Goal: Task Accomplishment & Management: Use online tool/utility

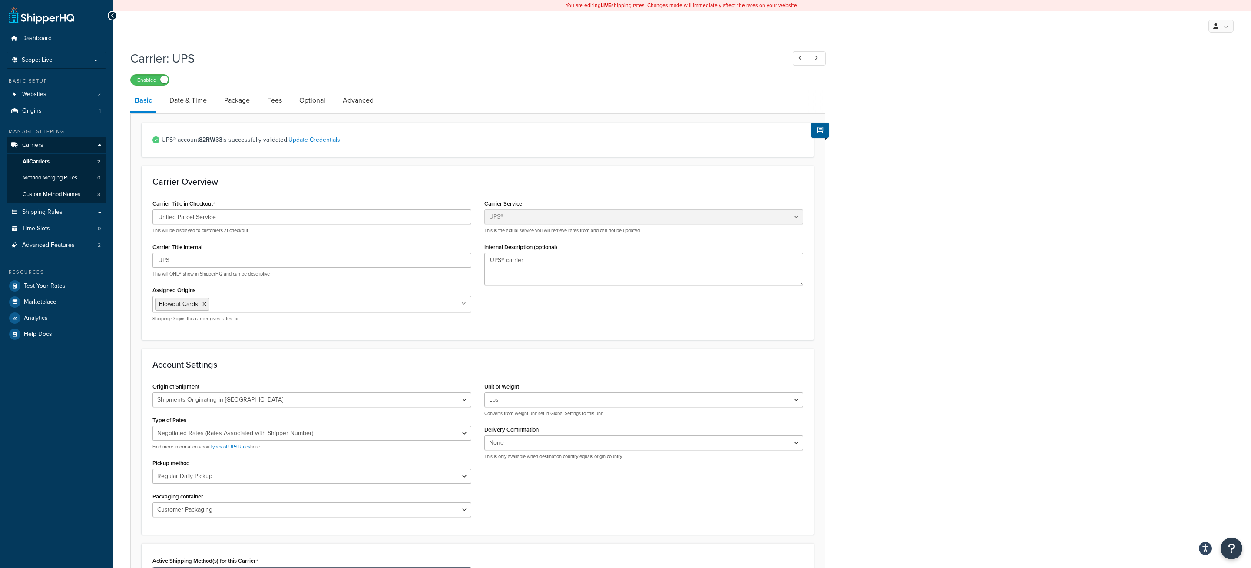
select select "ups"
select select "us"
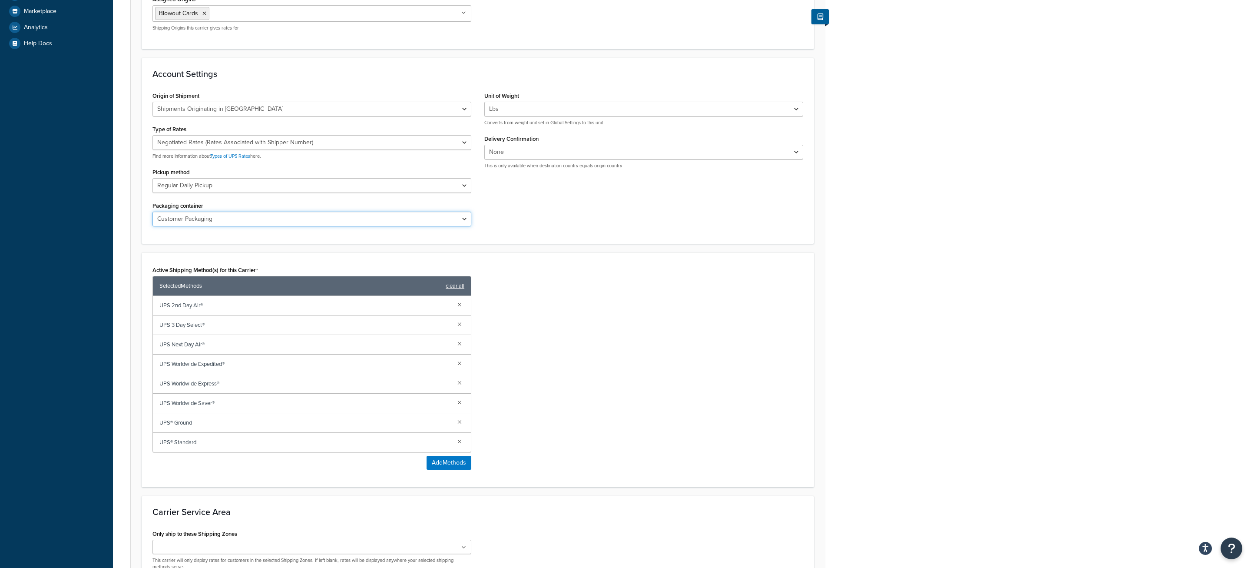
scroll to position [291, 0]
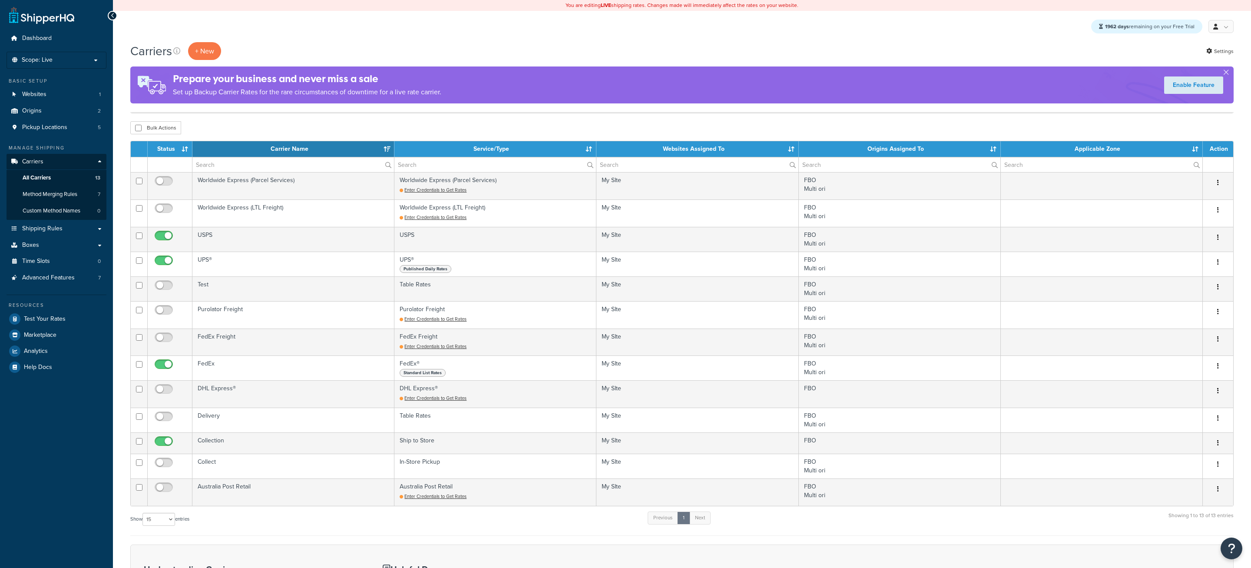
select select "15"
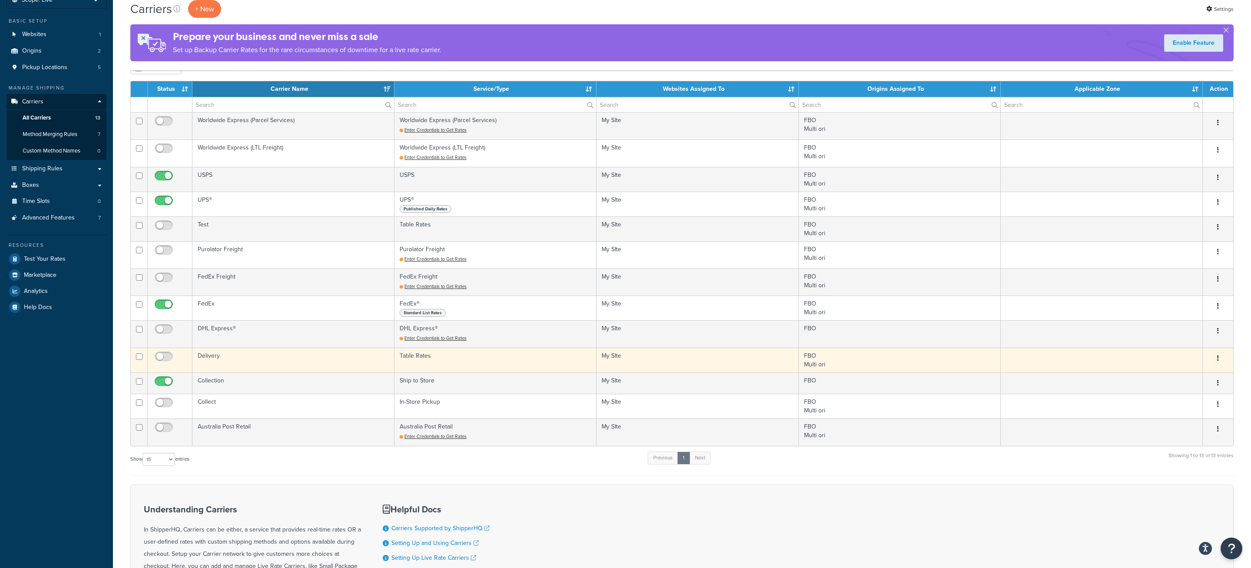
scroll to position [60, 0]
click at [215, 368] on td "Delivery" at bounding box center [293, 360] width 202 height 25
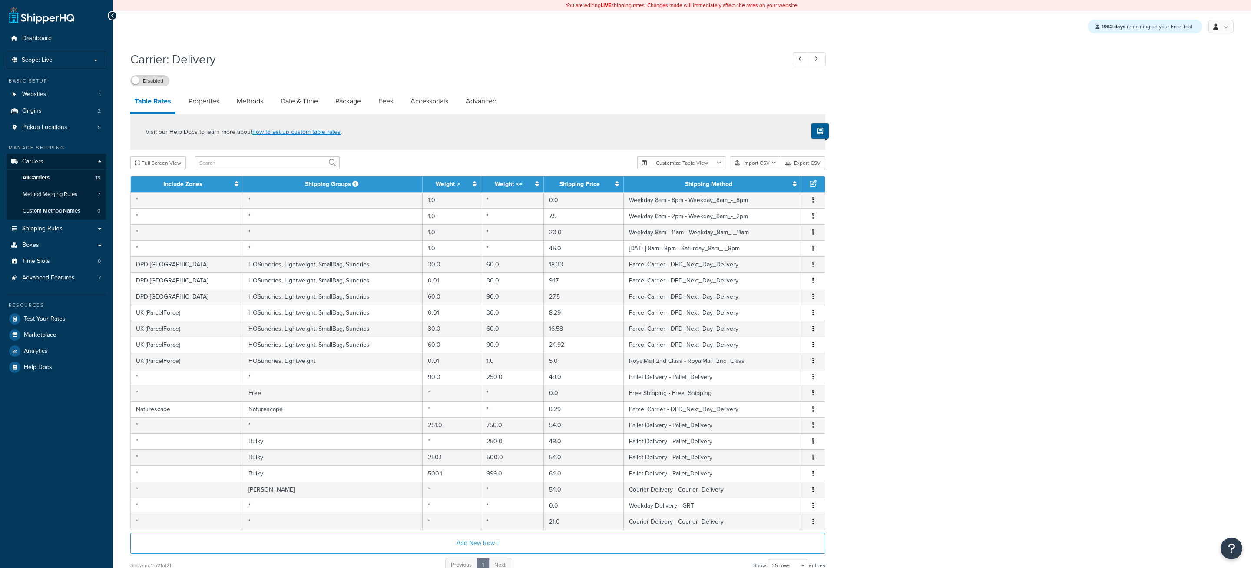
select select "25"
click at [83, 179] on link "All Carriers 13" at bounding box center [57, 178] width 100 height 16
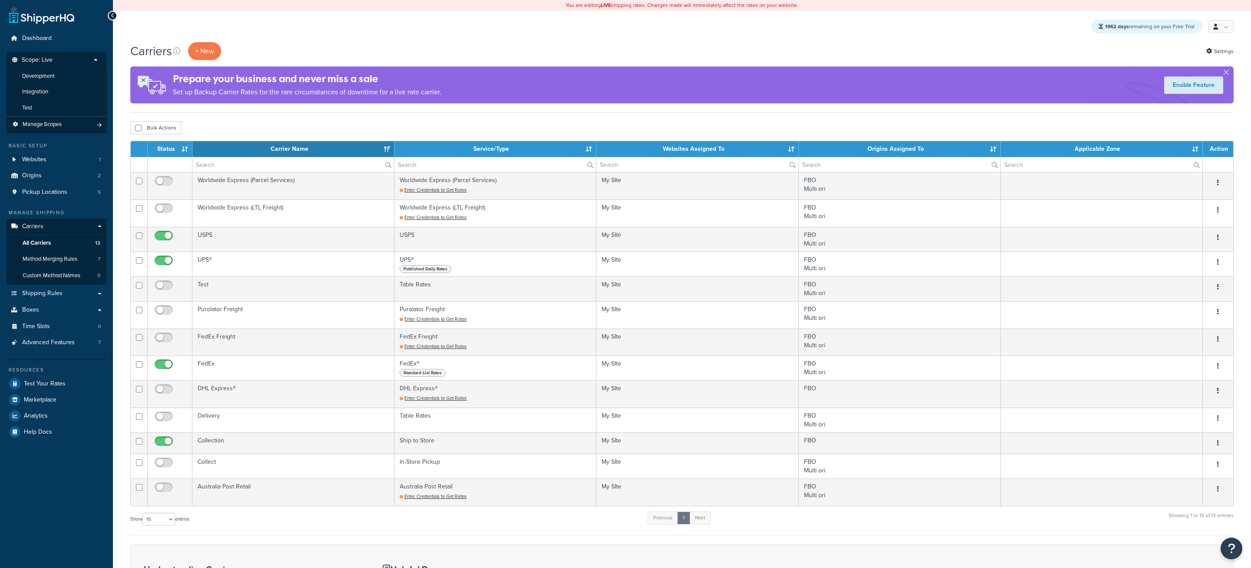
select select "15"
click at [58, 89] on li "Integration" at bounding box center [56, 92] width 101 height 16
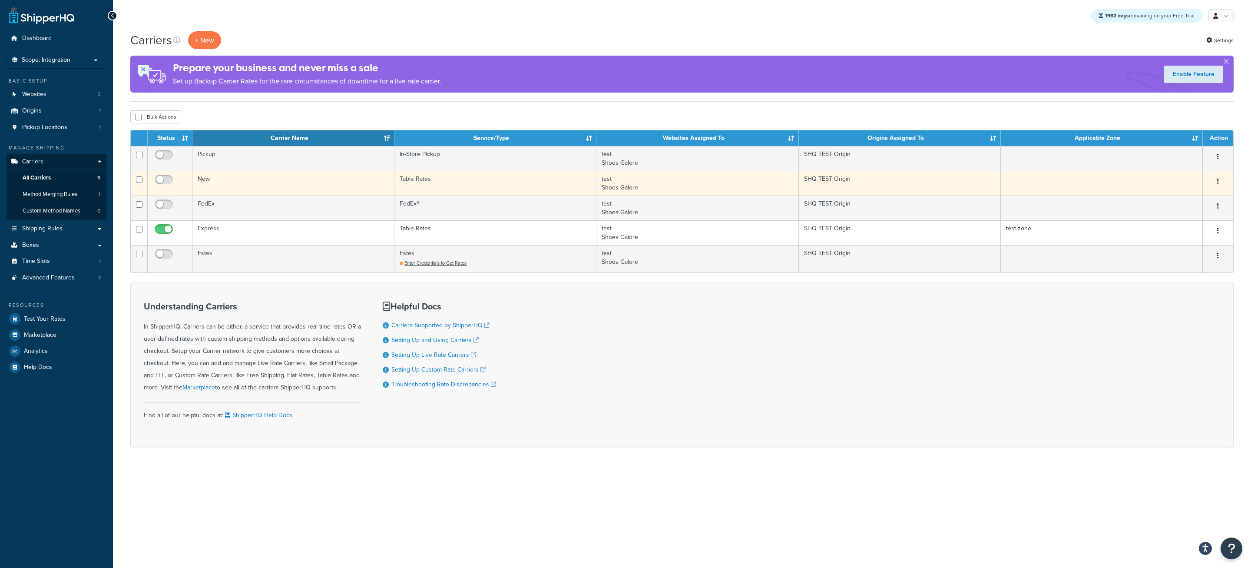
click at [295, 192] on td "New" at bounding box center [293, 183] width 202 height 25
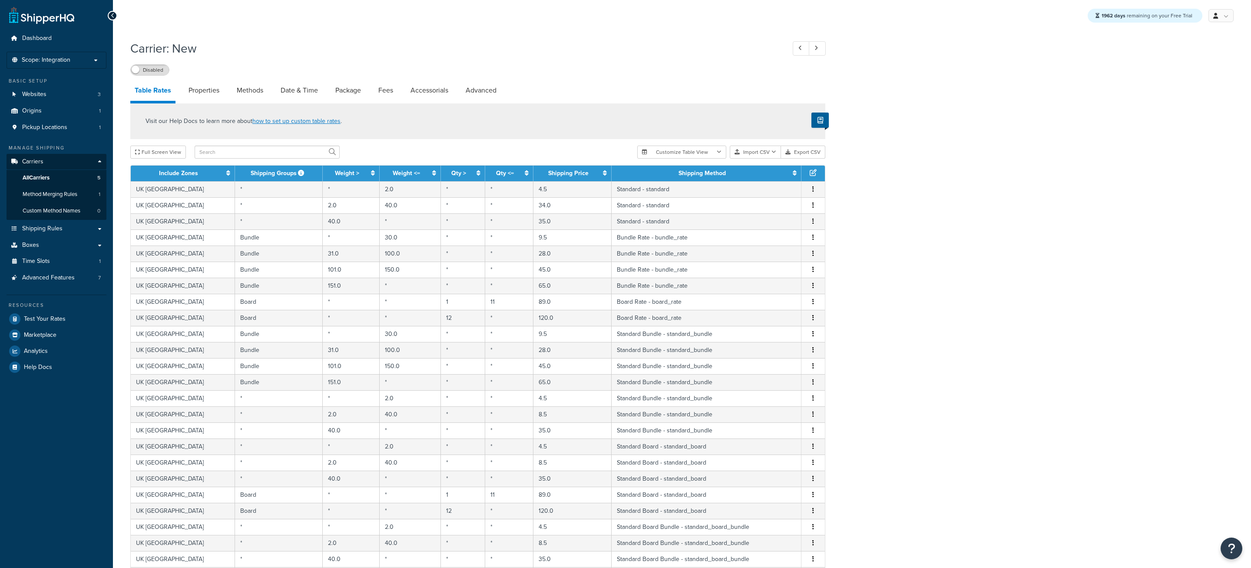
select select "25"
click at [86, 178] on link "All Carriers 5" at bounding box center [57, 178] width 100 height 16
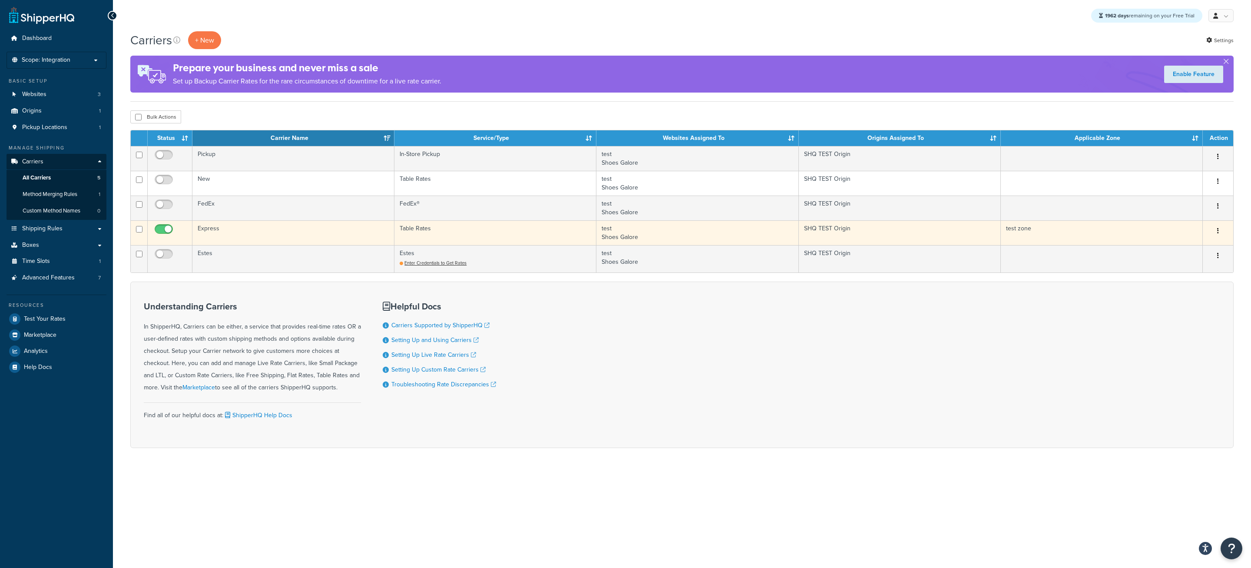
click at [247, 234] on td "Express" at bounding box center [293, 232] width 202 height 25
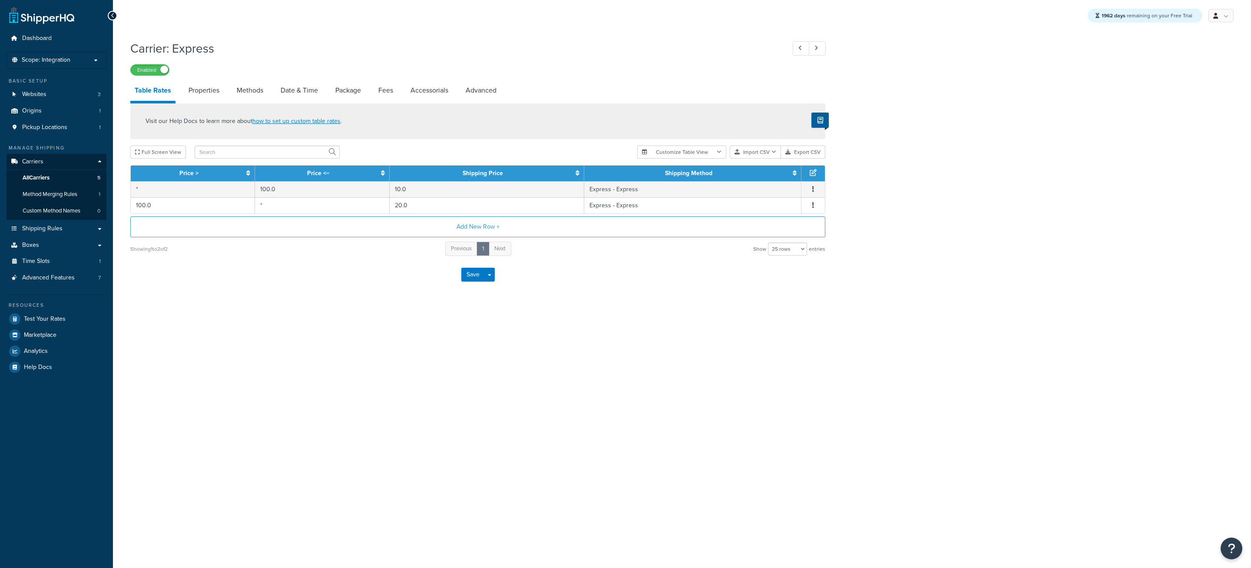
select select "25"
click at [279, 225] on button "Add New Row +" at bounding box center [477, 226] width 695 height 21
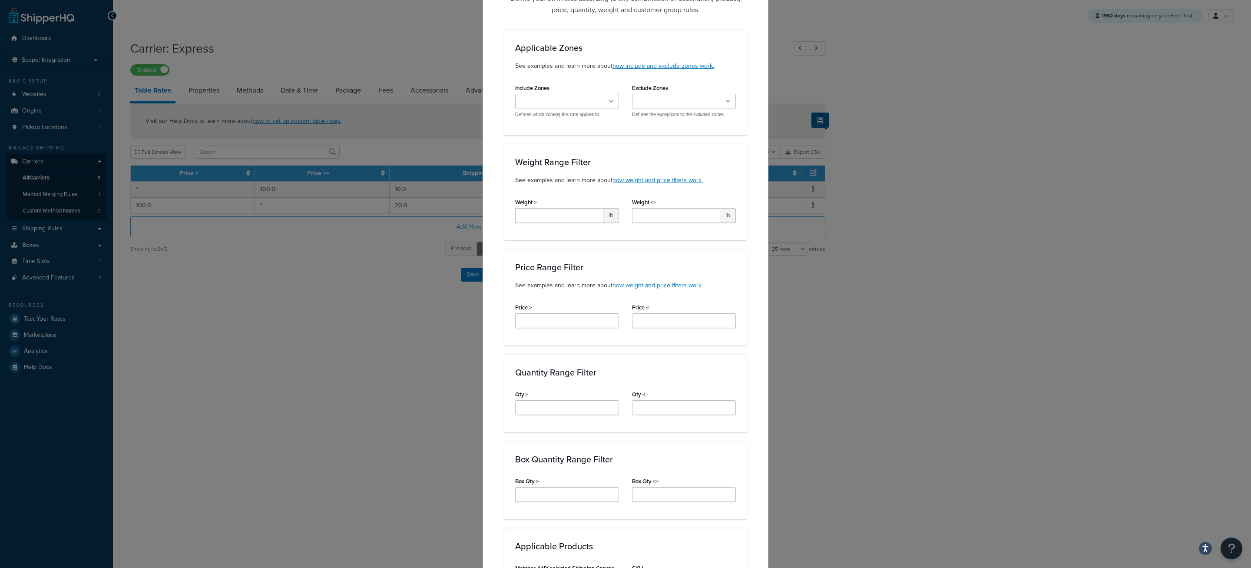
scroll to position [82, 0]
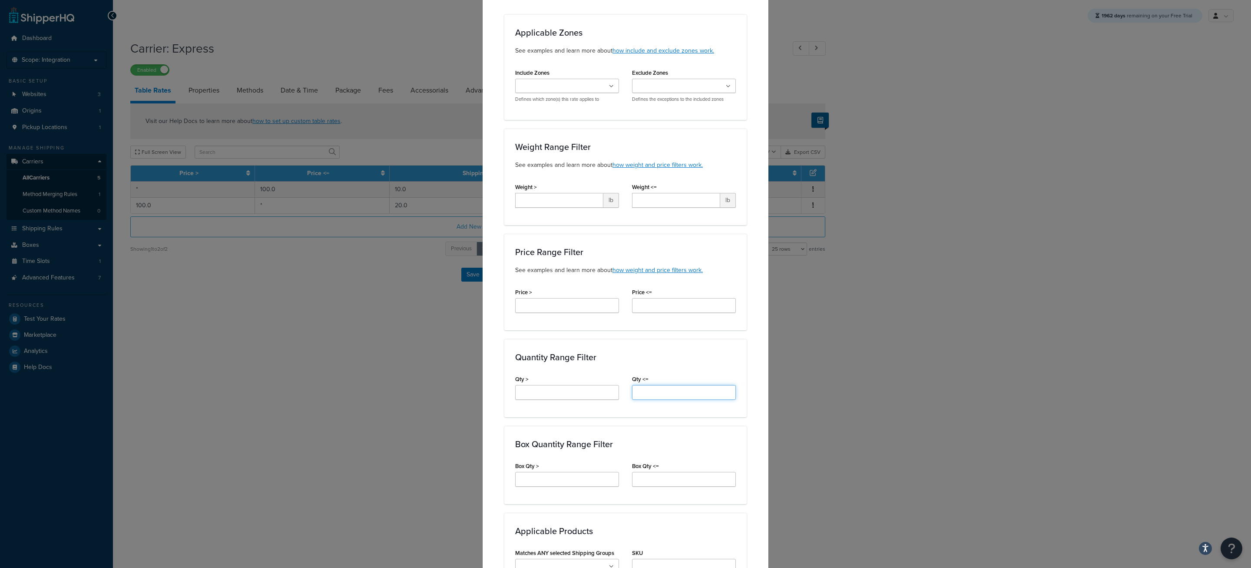
click at [663, 395] on input "Qty <=" at bounding box center [684, 392] width 104 height 15
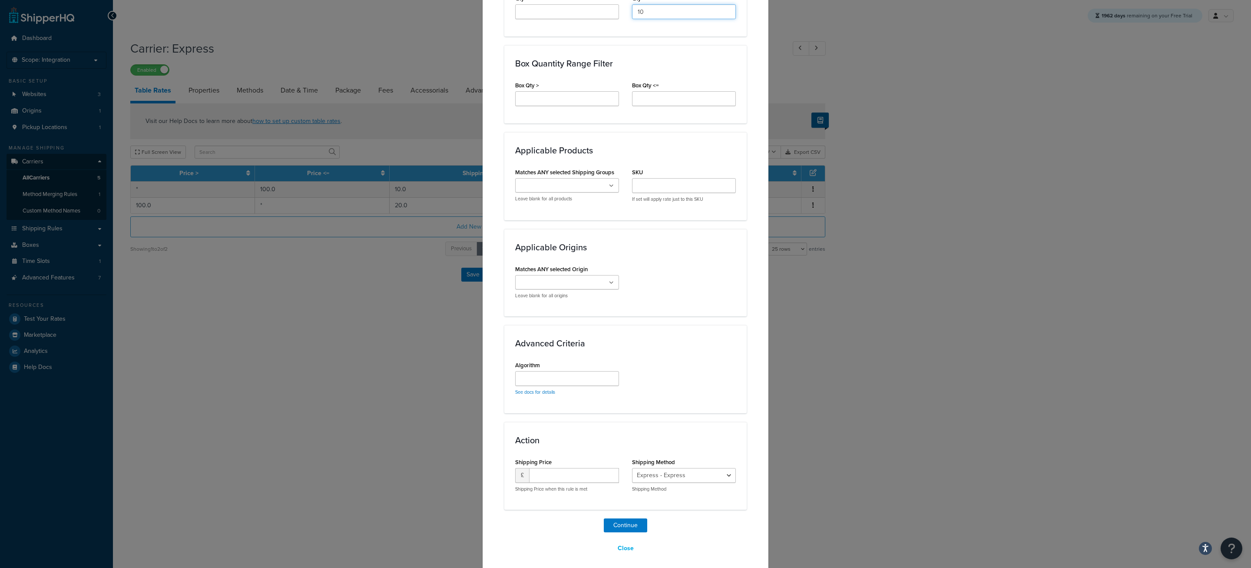
scroll to position [476, 0]
type input "10"
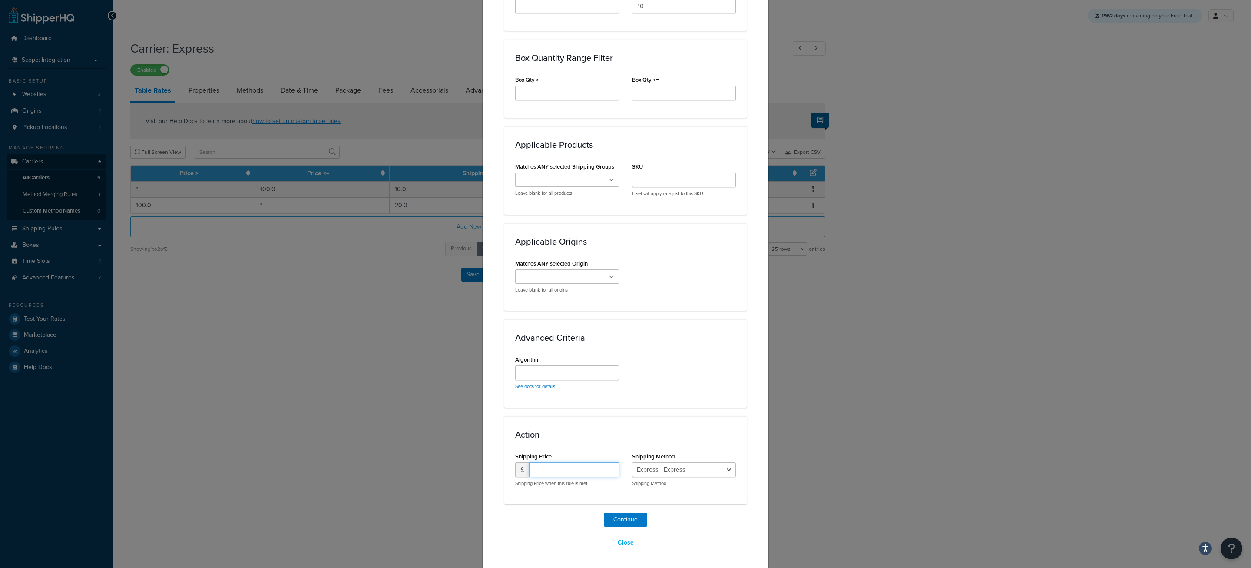
click at [576, 468] on input "number" at bounding box center [574, 469] width 90 height 15
type input "20"
click at [557, 179] on input "Matches ANY selected Shipping Groups" at bounding box center [556, 181] width 77 height 10
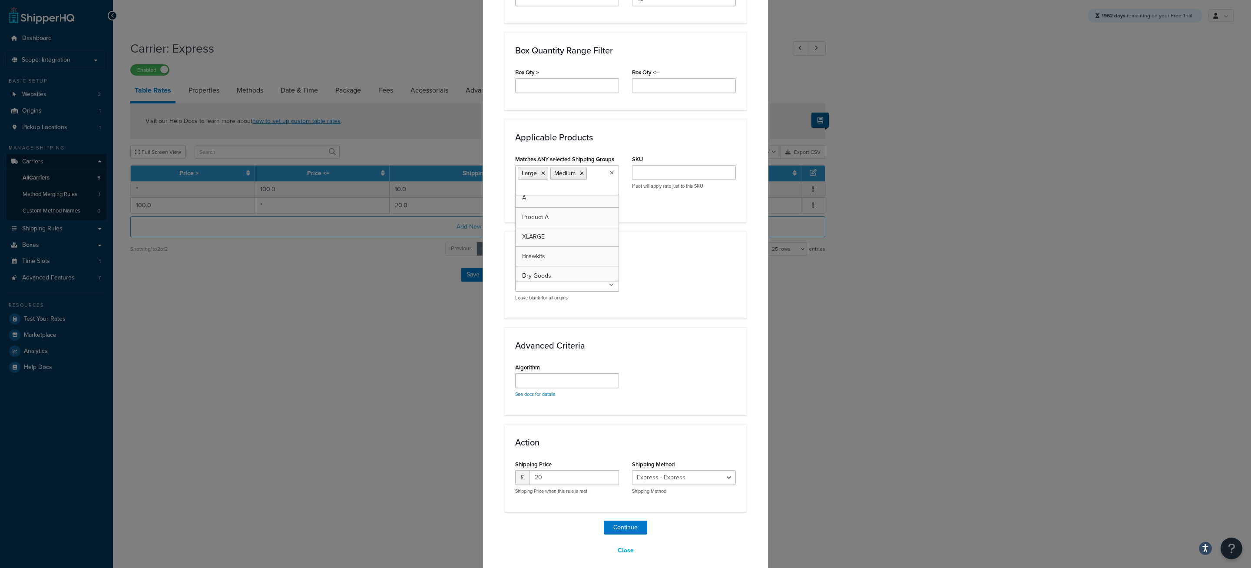
drag, startPoint x: 546, startPoint y: 246, endPoint x: 610, endPoint y: 249, distance: 63.9
drag, startPoint x: 663, startPoint y: 255, endPoint x: 668, endPoint y: 263, distance: 9.0
click at [665, 254] on h3 "Applicable Origins" at bounding box center [625, 250] width 221 height 10
click at [626, 533] on button "Continue" at bounding box center [625, 527] width 43 height 14
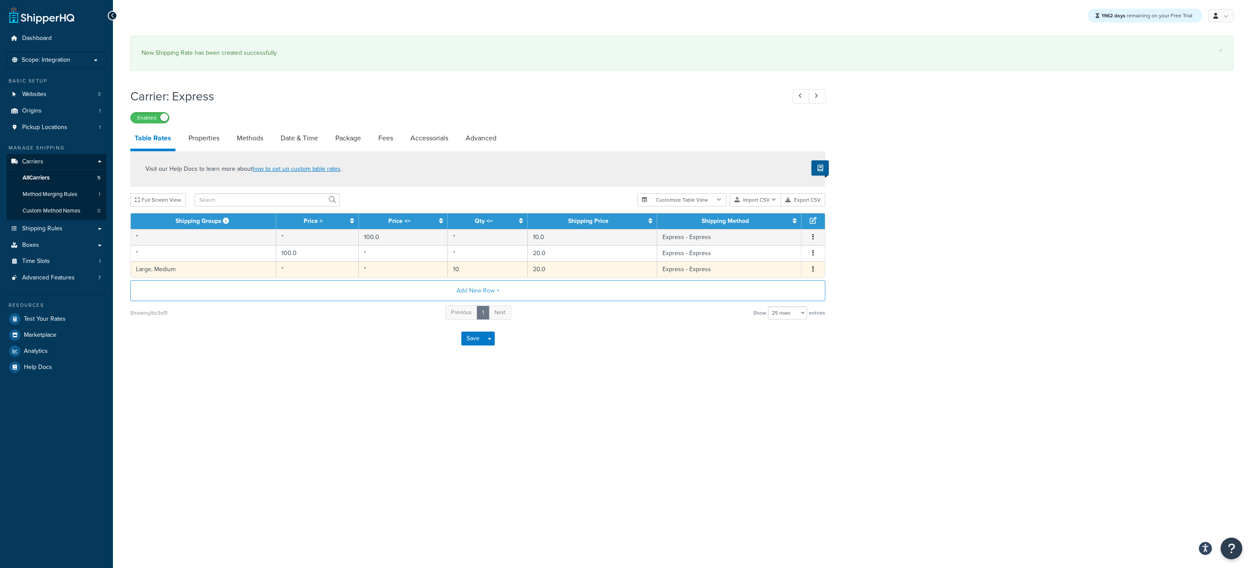
click at [330, 270] on td "*" at bounding box center [317, 269] width 83 height 16
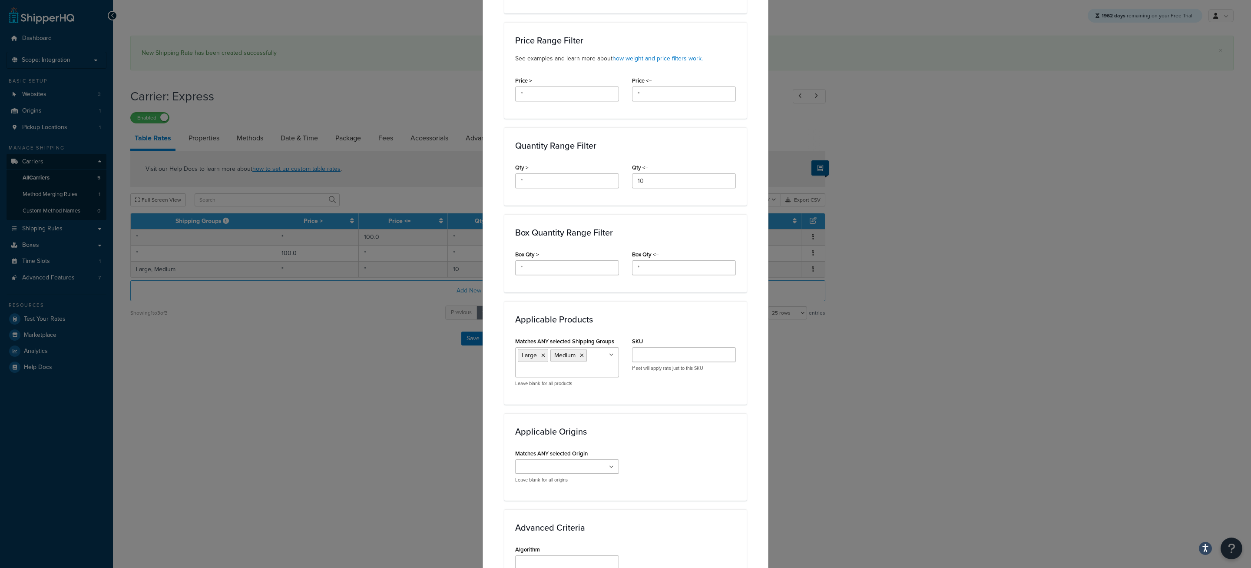
scroll to position [457, 0]
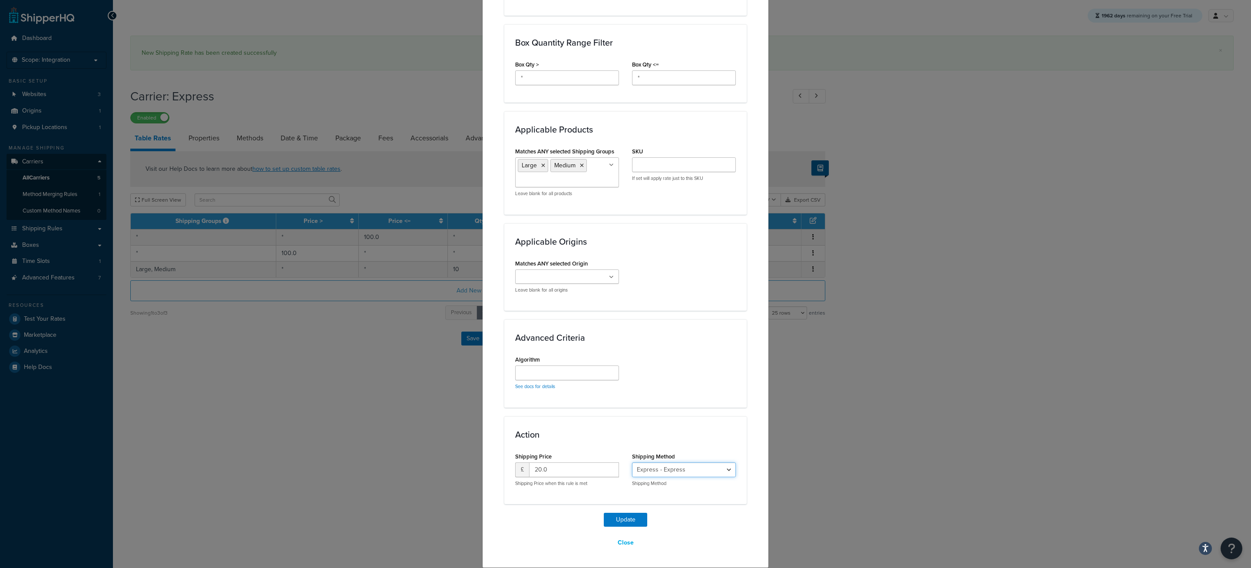
click option "Express - Express" at bounding box center [0, 0] width 0 height 0
select select "171188"
click option "Free Ship - Free_Ship" at bounding box center [0, 0] width 0 height 0
click at [623, 520] on button "Update" at bounding box center [625, 520] width 43 height 14
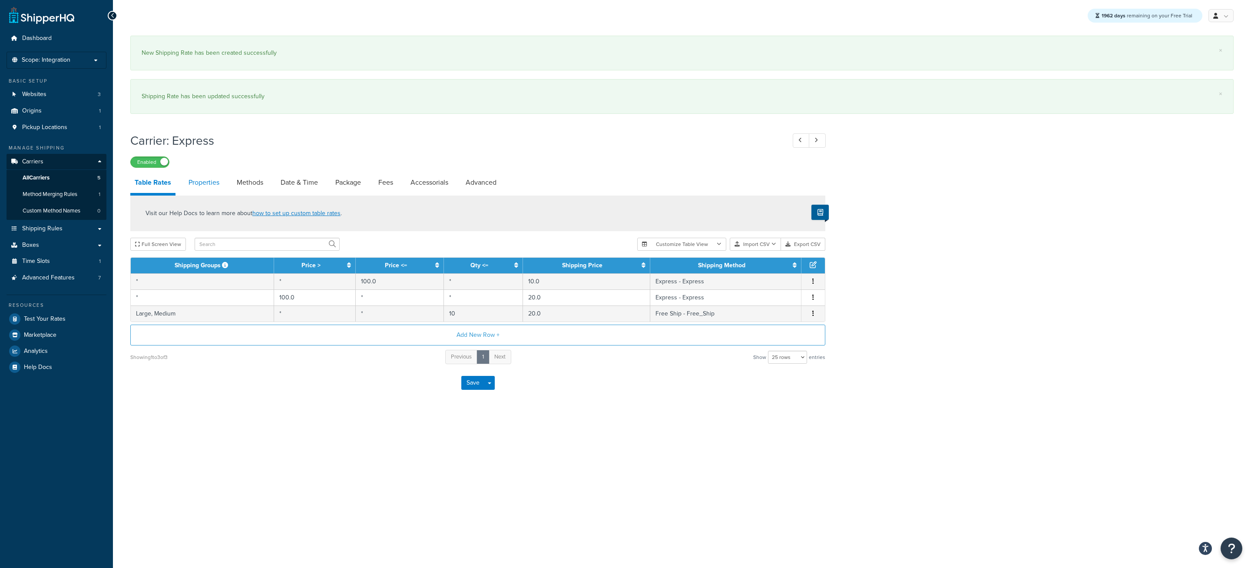
click at [205, 178] on link "Properties" at bounding box center [204, 182] width 40 height 21
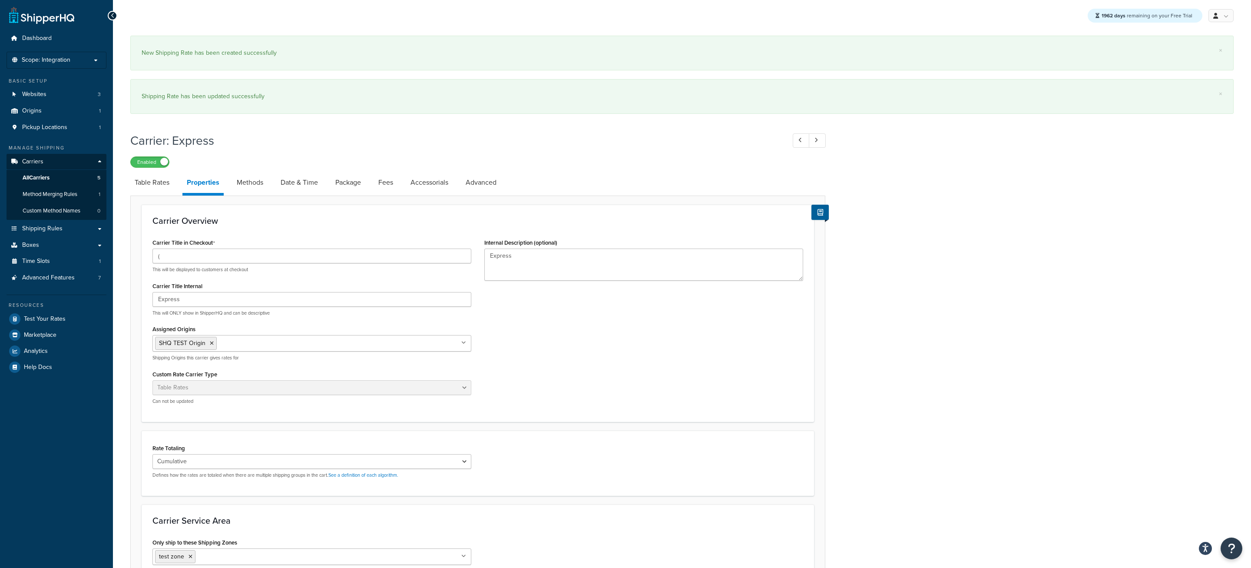
scroll to position [114, 0]
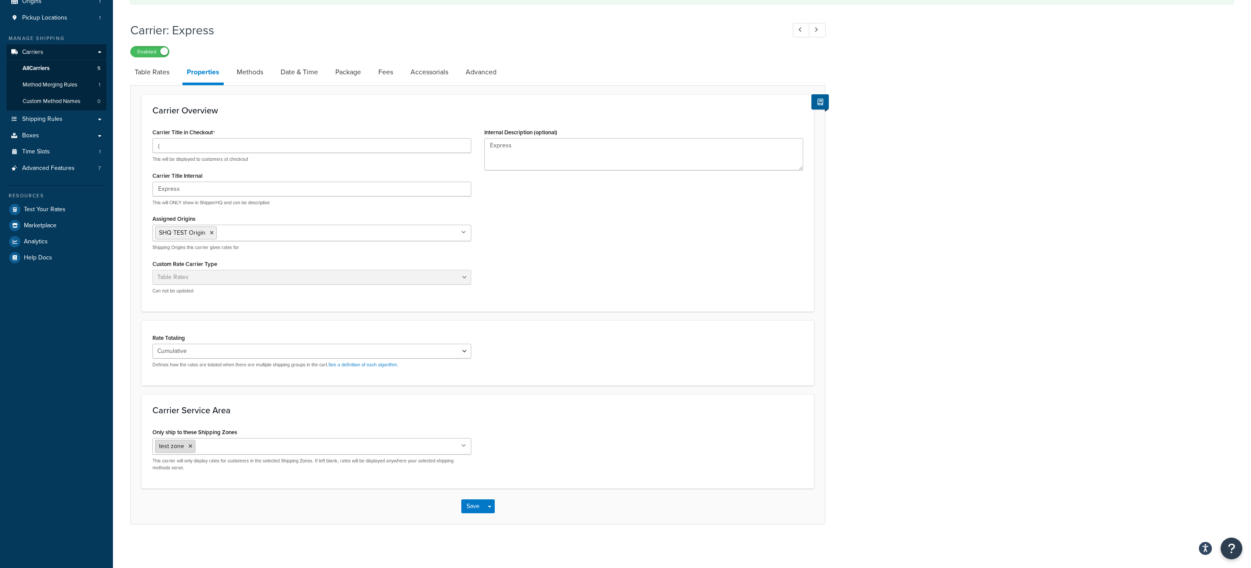
click at [191, 447] on icon at bounding box center [191, 446] width 4 height 5
click at [493, 509] on button "Save Dropdown" at bounding box center [489, 506] width 10 height 14
click at [499, 519] on button "Save and Edit" at bounding box center [492, 522] width 63 height 18
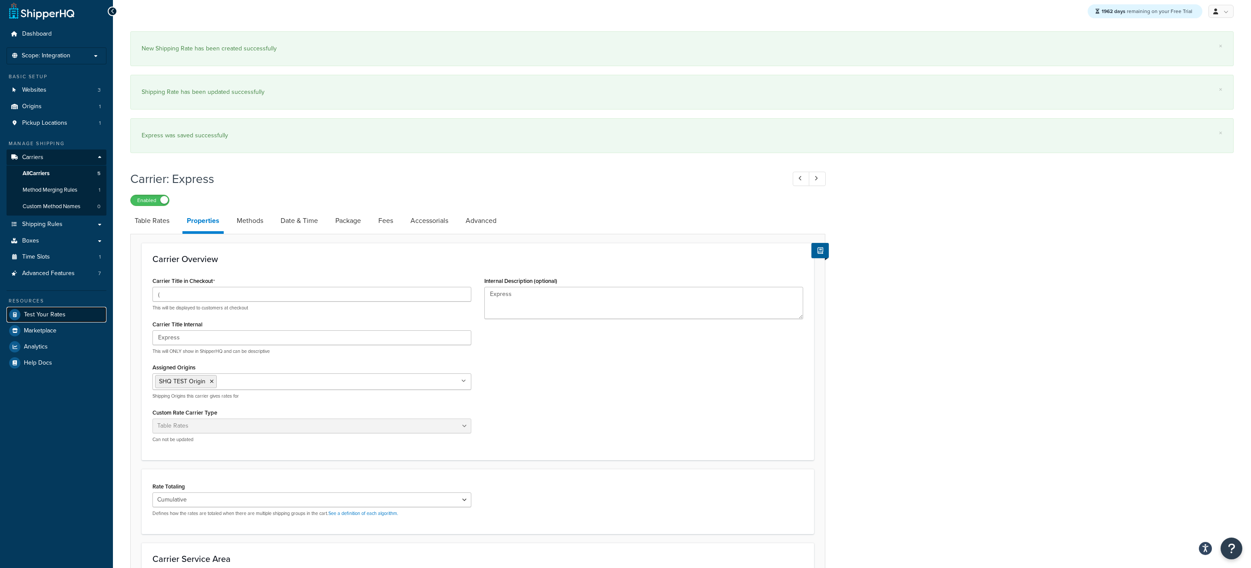
scroll to position [7, 0]
click at [63, 318] on link "Test Your Rates" at bounding box center [57, 312] width 100 height 16
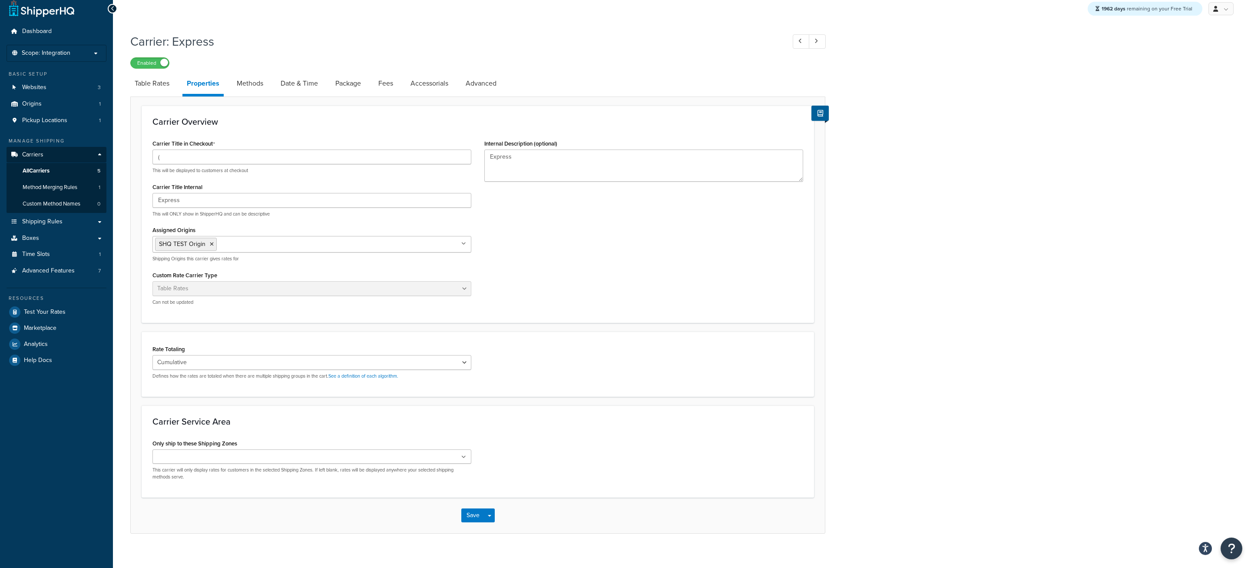
click at [160, 89] on link "Table Rates" at bounding box center [151, 83] width 43 height 21
select select "25"
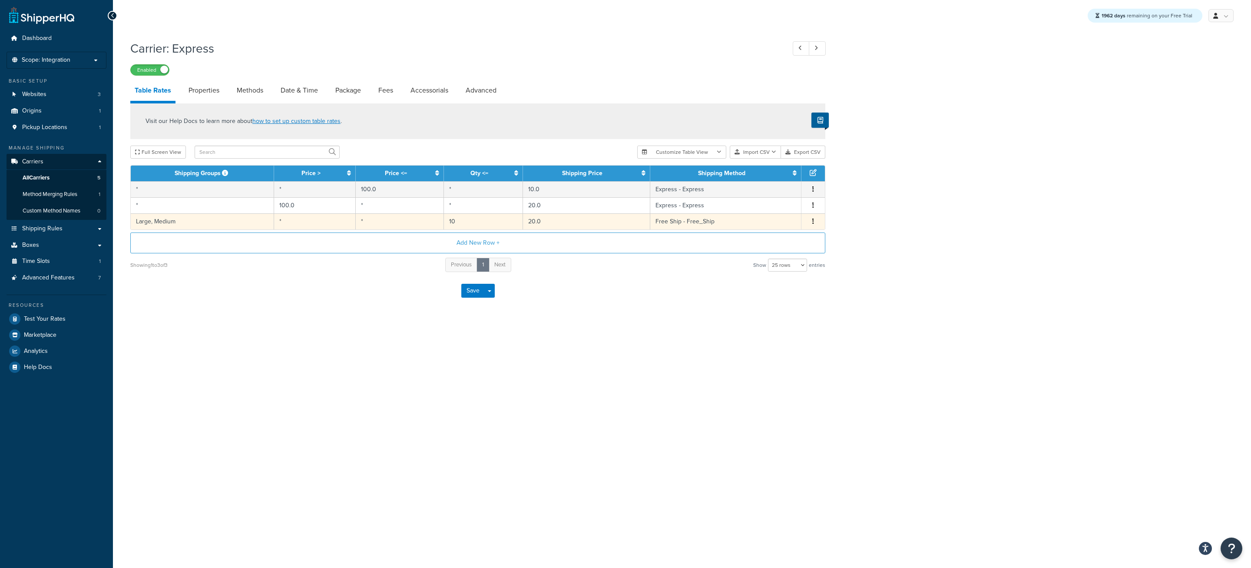
click at [414, 224] on td "*" at bounding box center [400, 221] width 88 height 16
select select "171188"
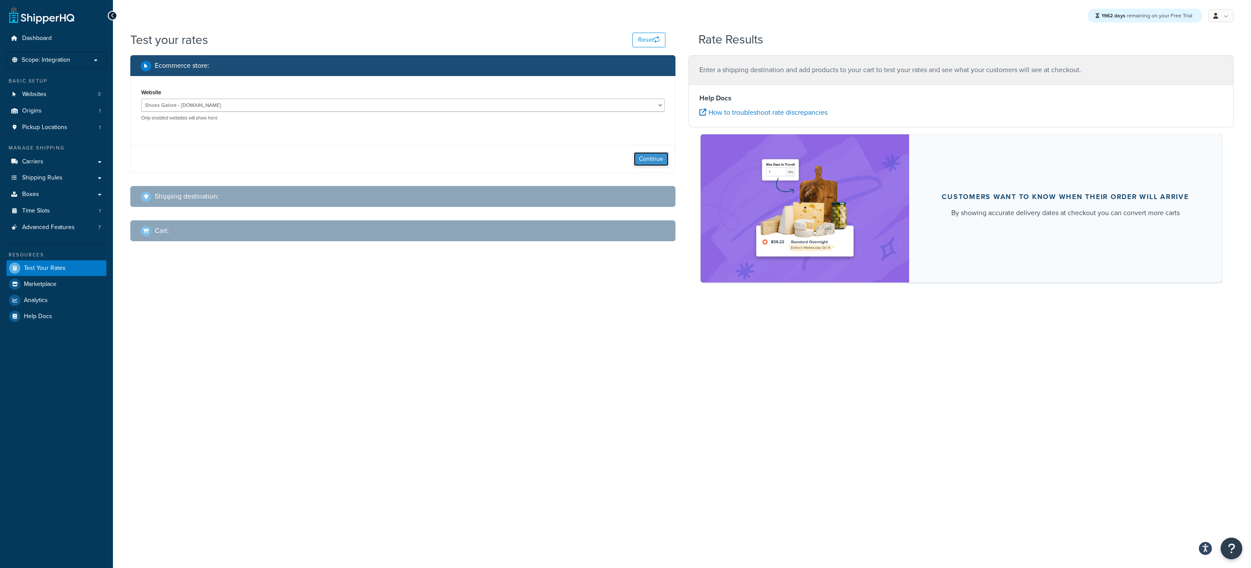
click at [652, 157] on button "Continue" at bounding box center [651, 159] width 35 height 14
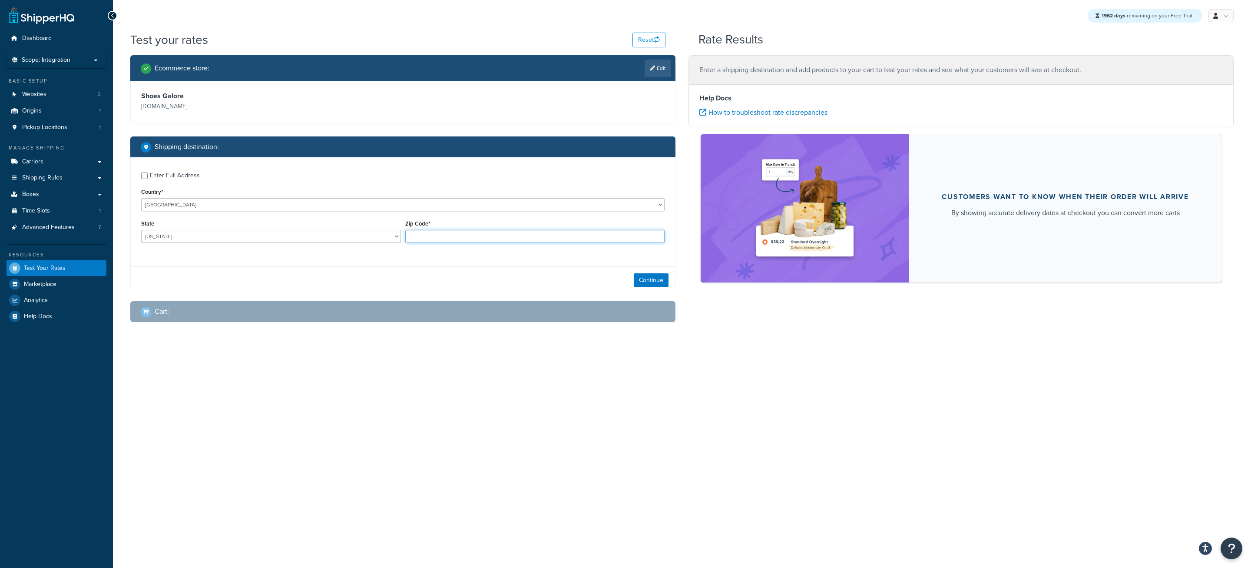
click at [434, 241] on input "Zip Code*" at bounding box center [535, 236] width 260 height 13
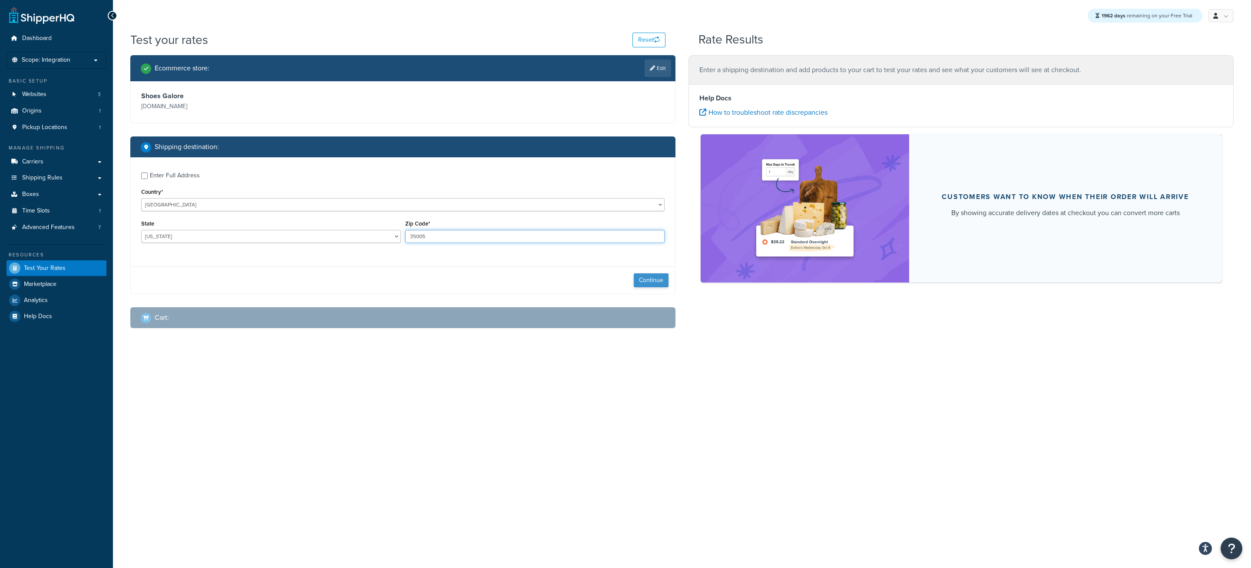
type input "35005"
click at [654, 283] on button "Continue" at bounding box center [651, 280] width 35 height 14
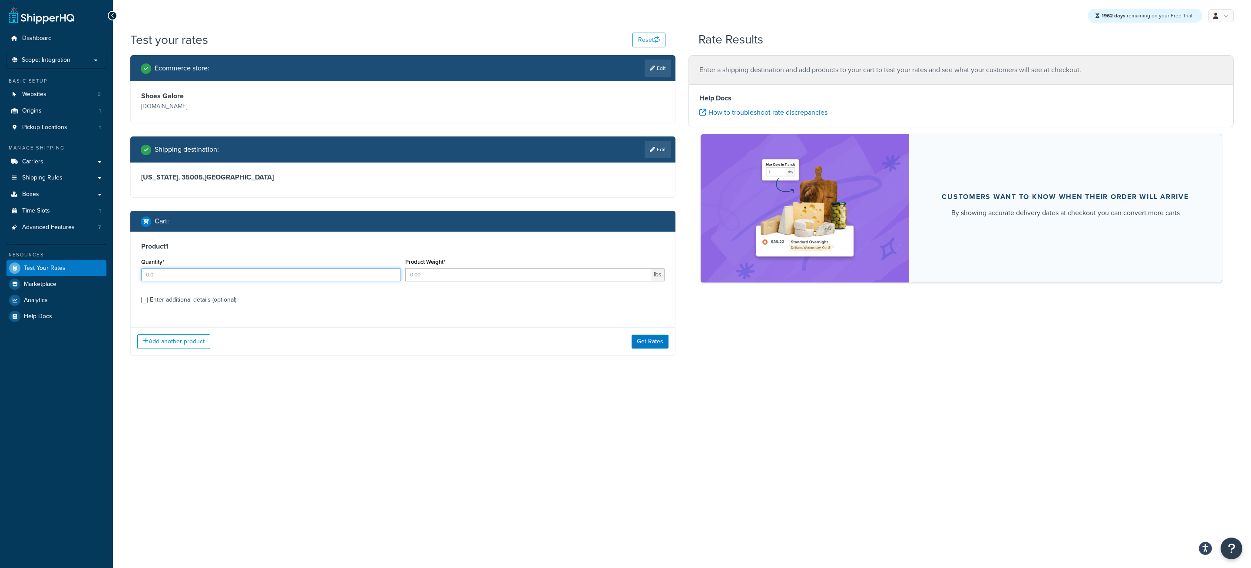
click at [334, 272] on input "Quantity*" at bounding box center [271, 274] width 260 height 13
type input "1"
type input "4"
click at [264, 306] on label "Enter additional details (optional)" at bounding box center [407, 299] width 515 height 14
click at [148, 303] on input "Enter additional details (optional)" at bounding box center [144, 300] width 7 height 7
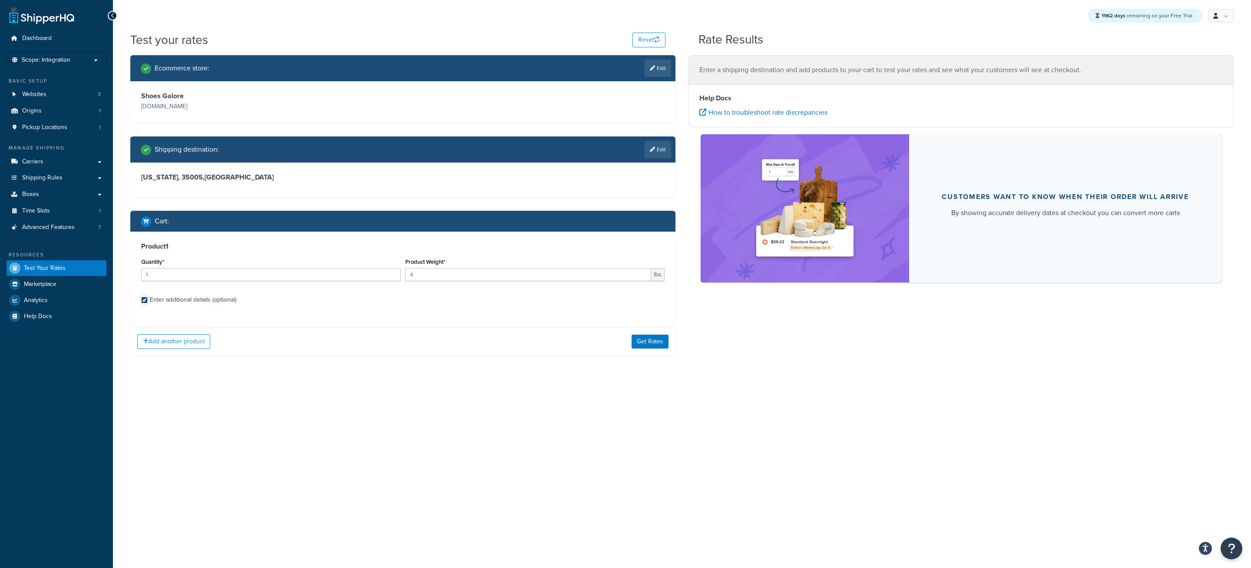
checkbox input "true"
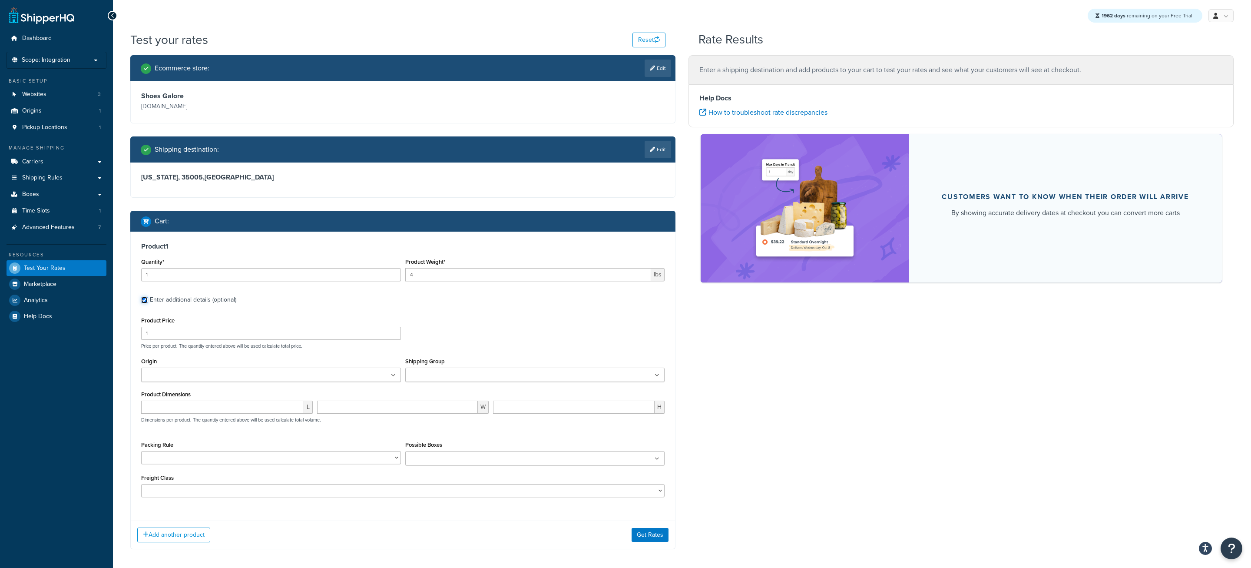
scroll to position [43, 0]
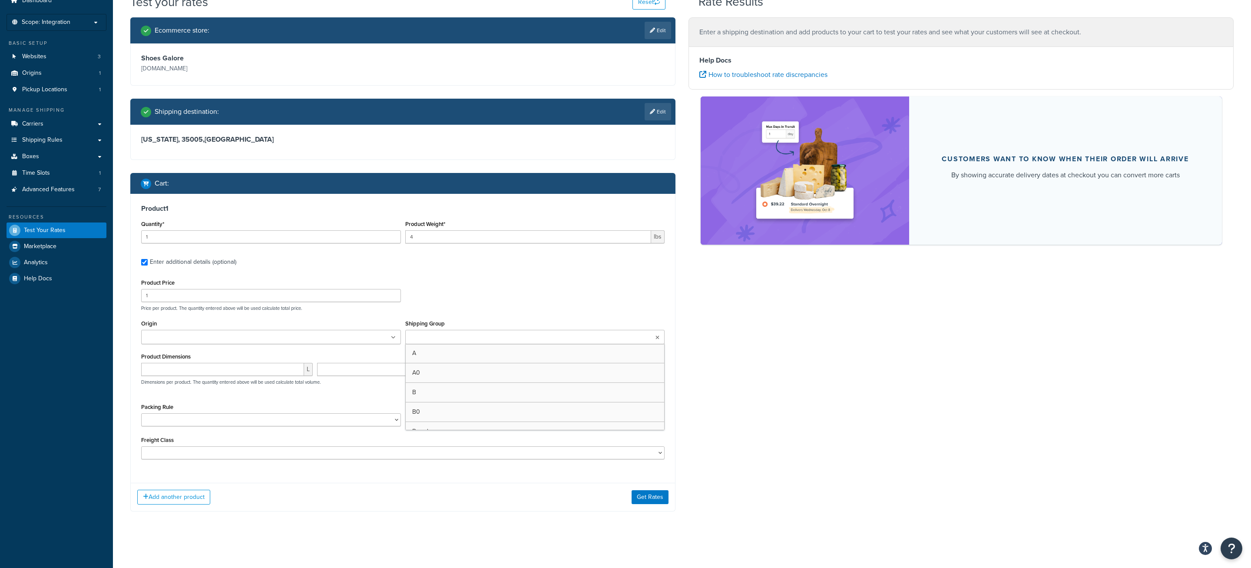
click at [503, 330] on ul at bounding box center [535, 337] width 260 height 14
type input "med"
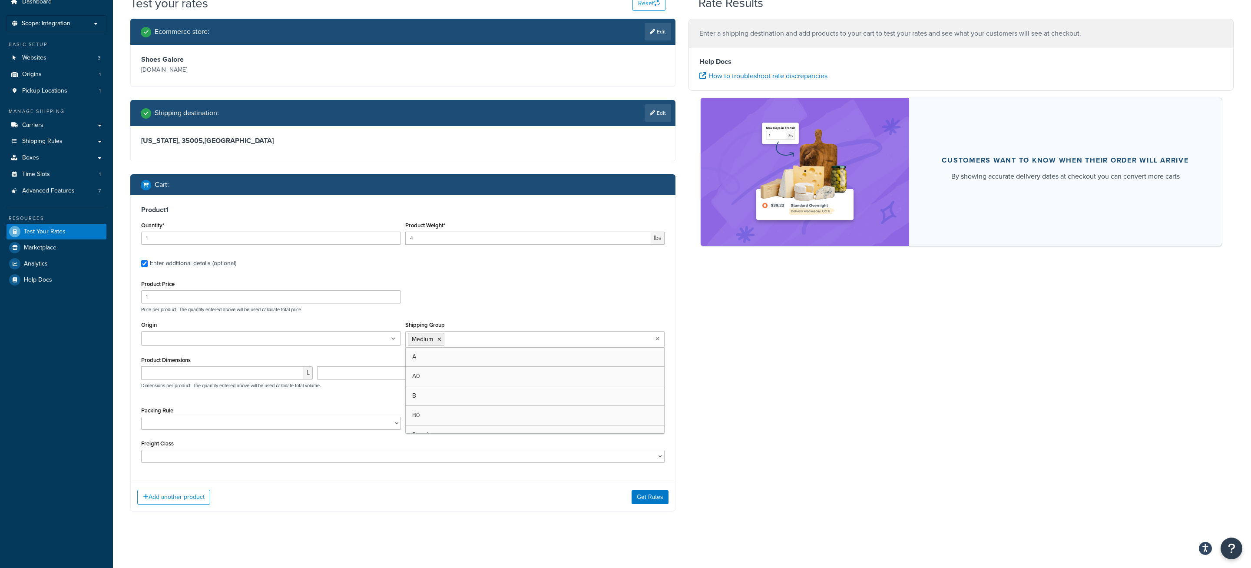
scroll to position [37, 0]
click at [478, 306] on div "Product Price 1 Price per product. The quantity entered above will be used calc…" at bounding box center [403, 295] width 528 height 34
click at [187, 500] on button "Add another product" at bounding box center [173, 500] width 73 height 15
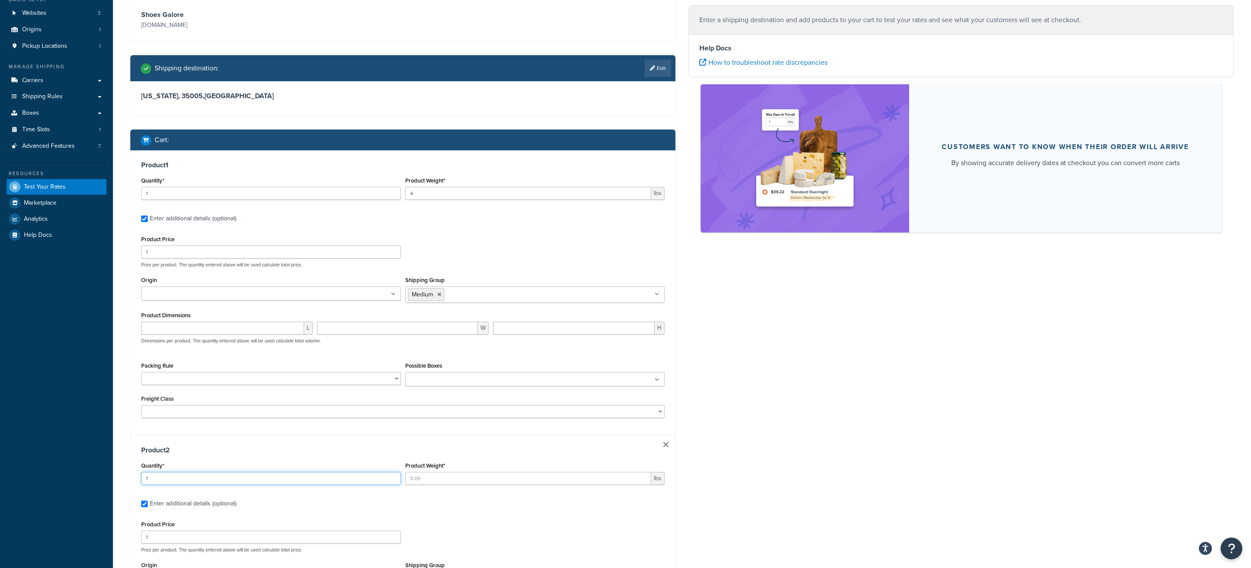
click at [252, 484] on input "1" at bounding box center [271, 478] width 260 height 13
type input "1"
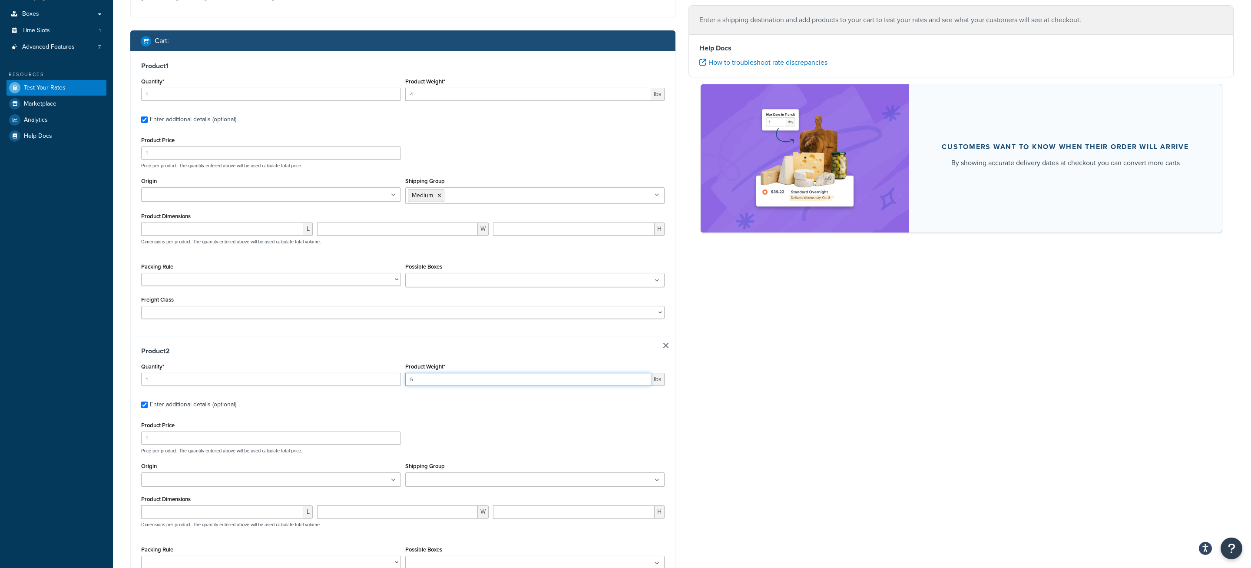
scroll to position [254, 0]
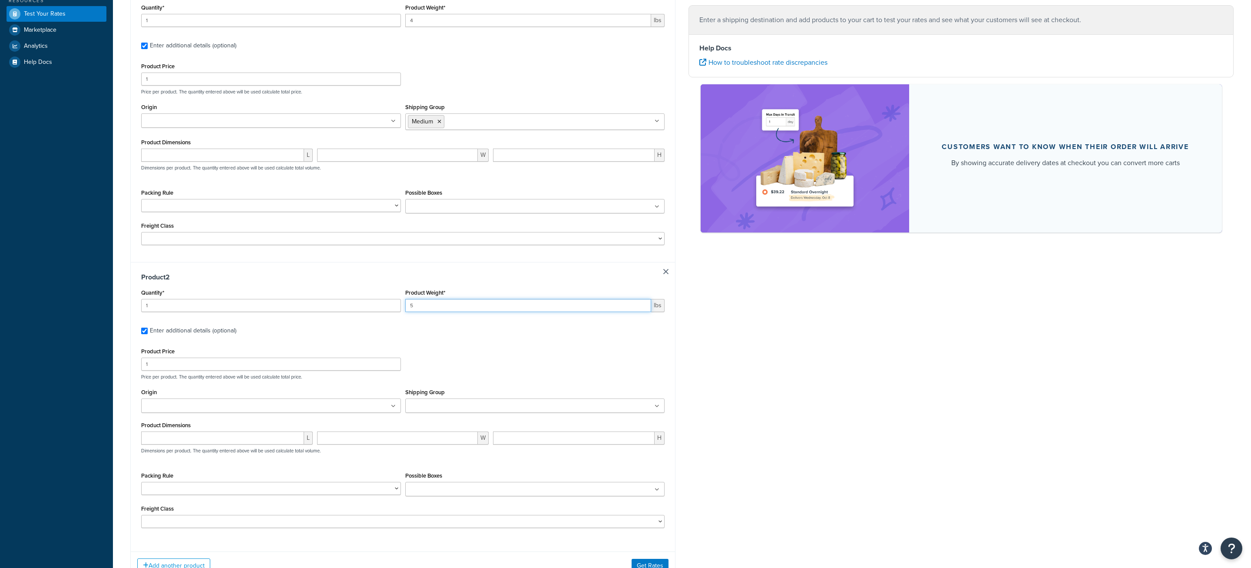
type input "5"
click at [447, 411] on input "Shipping Group" at bounding box center [446, 406] width 77 height 10
type input "lar"
drag, startPoint x: 490, startPoint y: 350, endPoint x: 497, endPoint y: 357, distance: 10.1
click at [490, 350] on div "Product 2 Quantity* 1 Product Weight* 5 lbs Enter additional details (optional)…" at bounding box center [403, 403] width 544 height 282
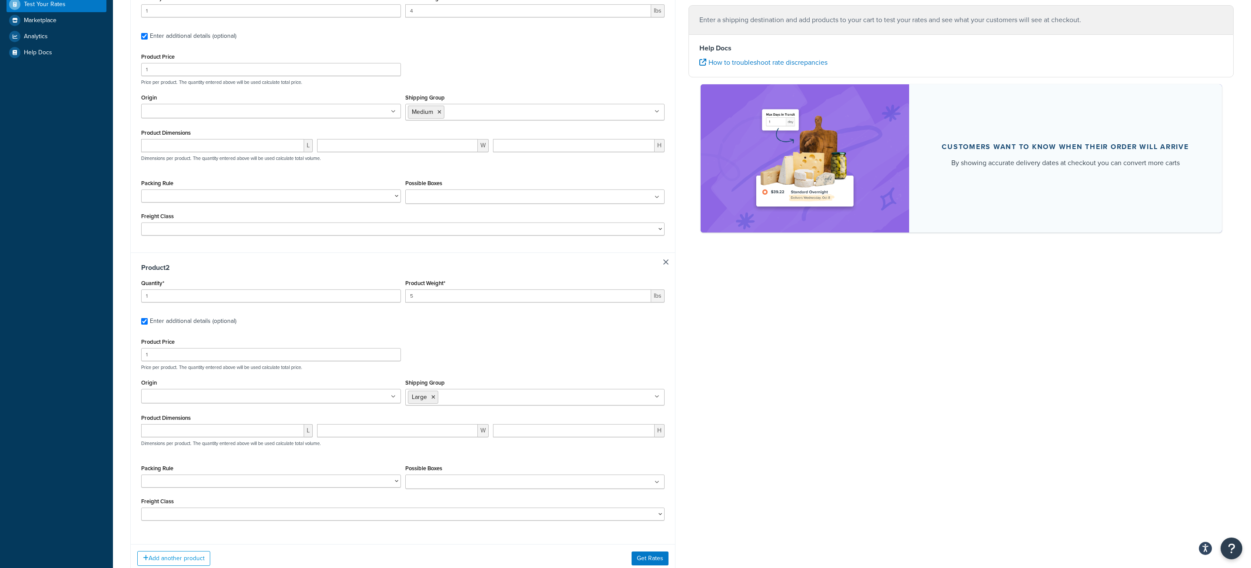
click at [259, 309] on div "Quantity* 1" at bounding box center [271, 293] width 264 height 32
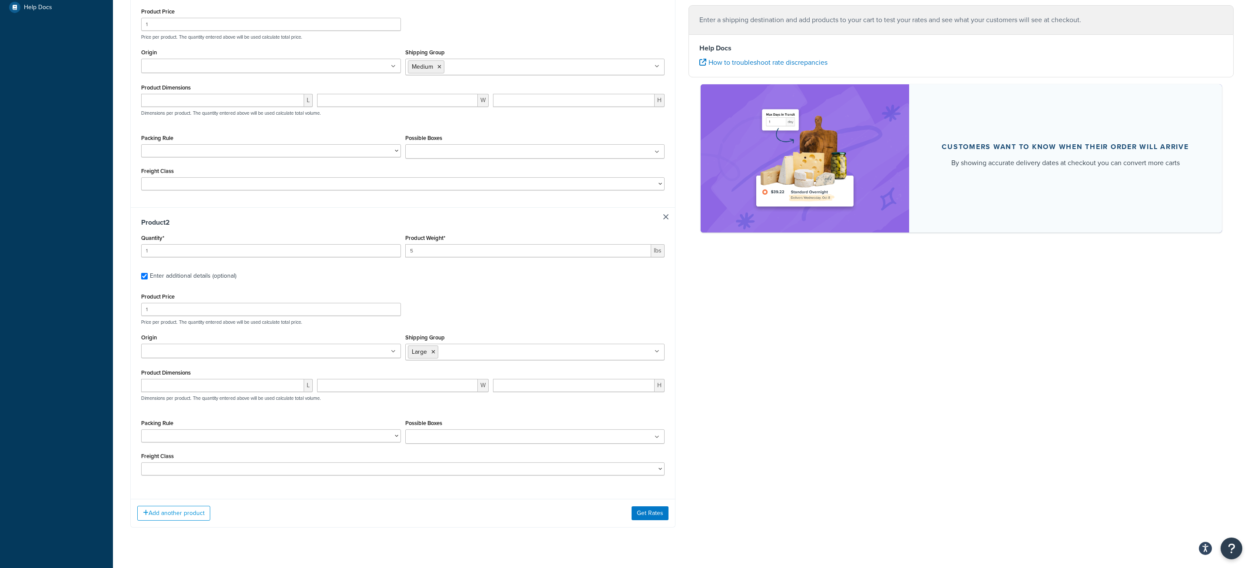
click at [669, 527] on div "Add another product Get Rates" at bounding box center [403, 513] width 544 height 28
click at [663, 524] on button "Get Rates" at bounding box center [650, 517] width 37 height 14
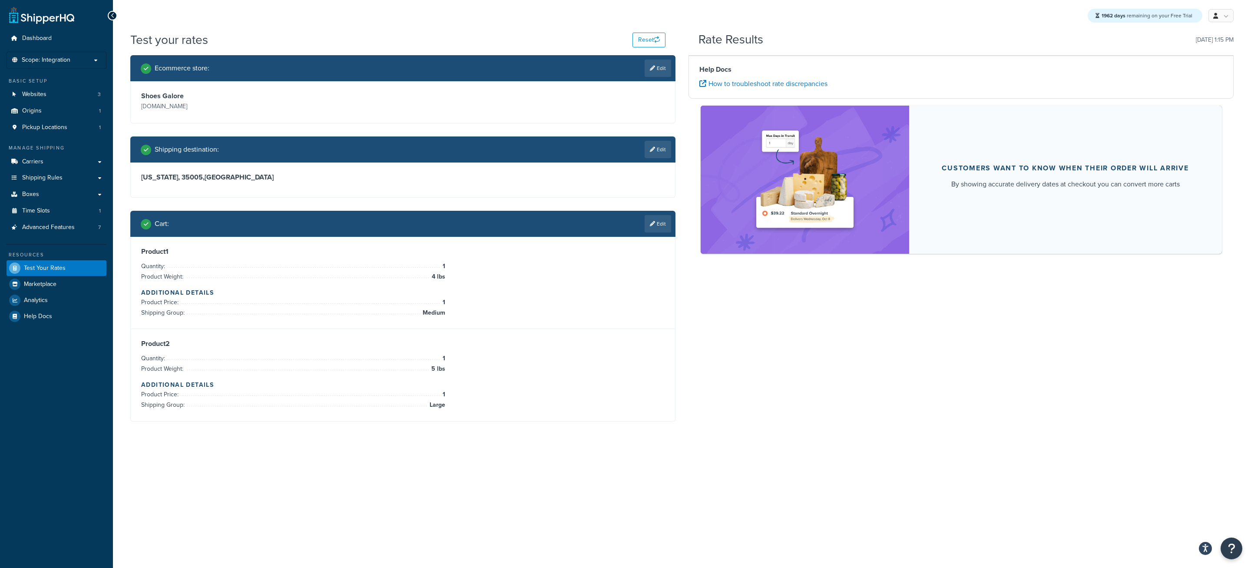
scroll to position [0, 0]
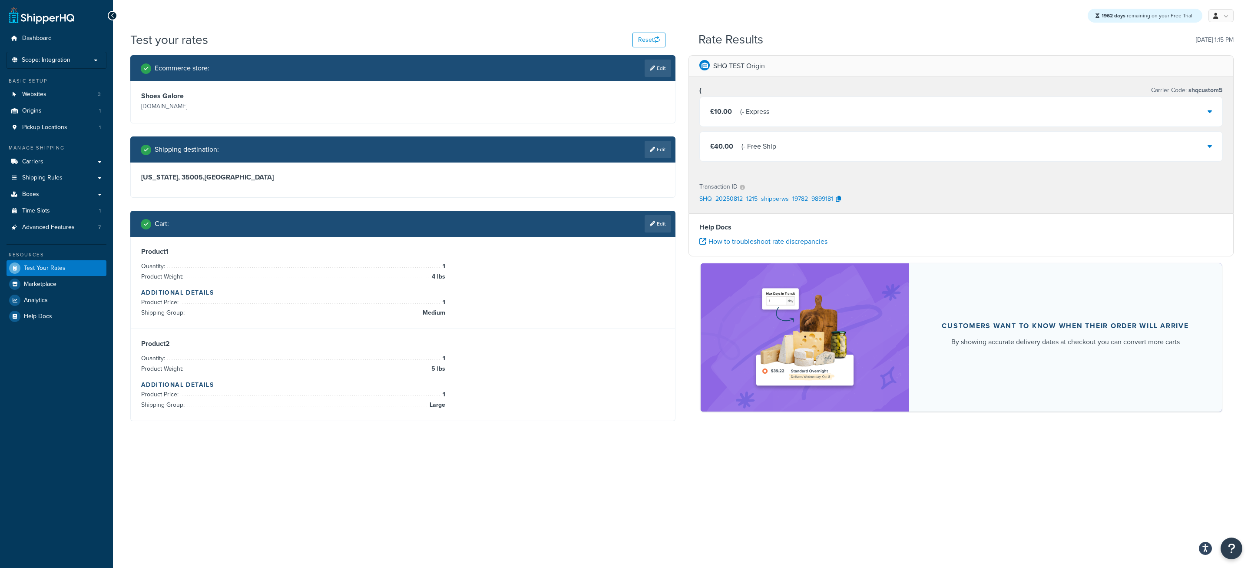
click at [677, 222] on div "Ecommerce store : Edit Shoes Galore Shoegalore.com Shipping destination : Edit …" at bounding box center [403, 244] width 558 height 379
click at [671, 223] on div "Cart : Edit" at bounding box center [402, 224] width 545 height 26
click at [667, 226] on link "Edit" at bounding box center [658, 223] width 27 height 17
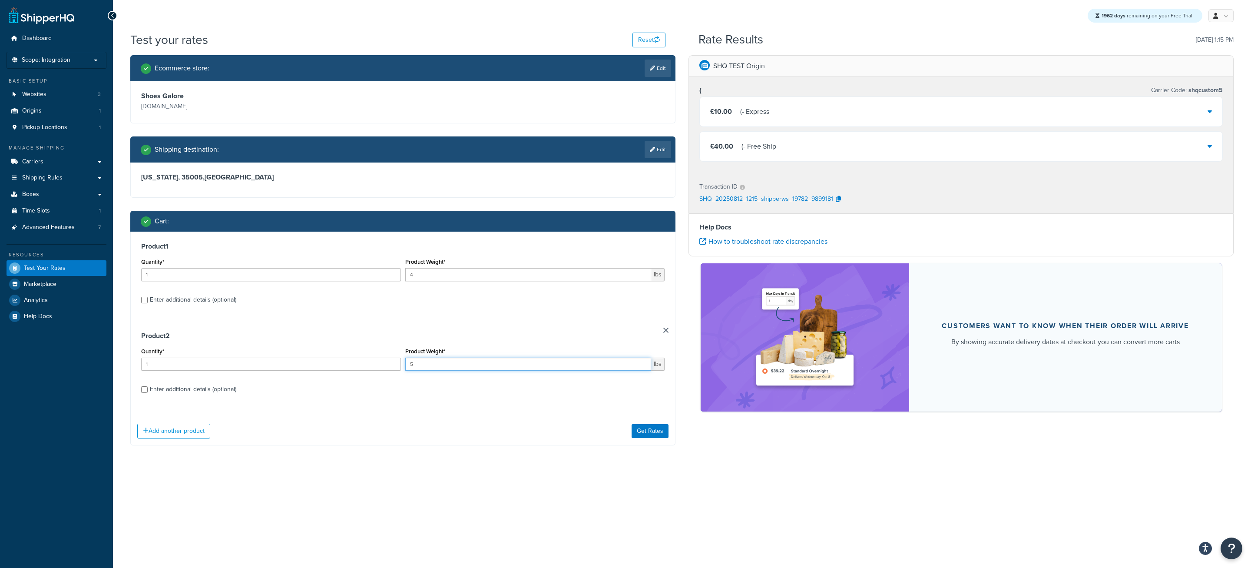
click at [445, 362] on input "5" at bounding box center [528, 364] width 246 height 13
type input "9"
click at [654, 434] on button "Get Rates" at bounding box center [650, 431] width 37 height 14
